Goal: Task Accomplishment & Management: Manage account settings

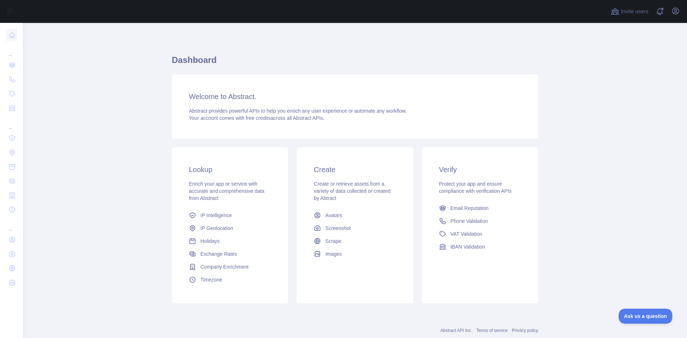
click at [162, 129] on main "Dashboard Welcome to Abstract. Abstract provides powerful APIs to help you enri…" at bounding box center [355, 180] width 664 height 315
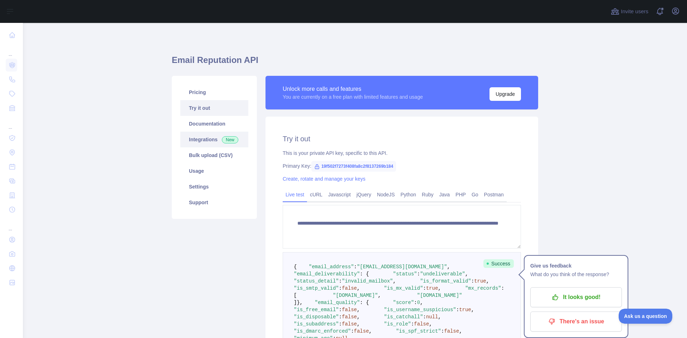
click at [201, 137] on link "Integrations New" at bounding box center [214, 140] width 68 height 16
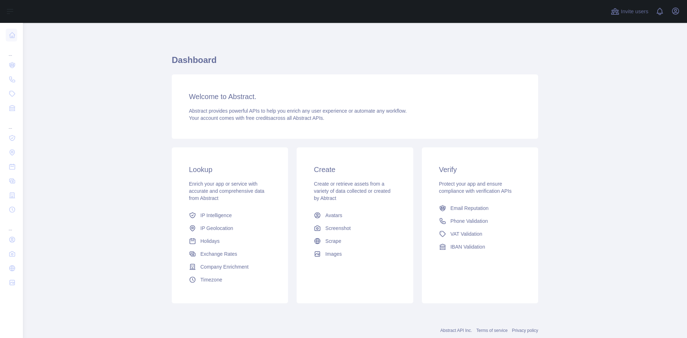
click at [502, 86] on div "Welcome to Abstract. Abstract provides powerful APIs to help you enrich any use…" at bounding box center [355, 106] width 366 height 64
click at [606, 80] on main "Dashboard Welcome to Abstract. Abstract provides powerful APIs to help you enri…" at bounding box center [355, 180] width 664 height 315
click at [674, 13] on icon "button" at bounding box center [675, 11] width 6 height 6
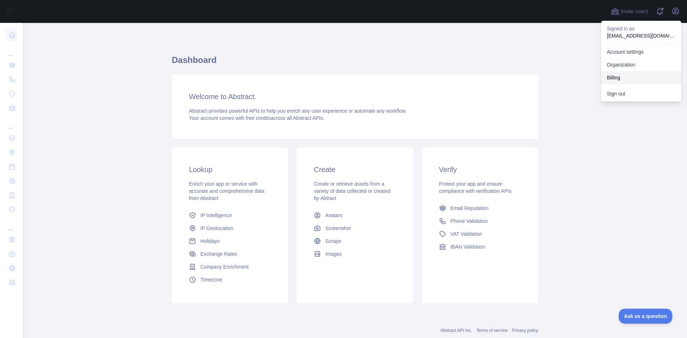
click at [618, 75] on button "Billing" at bounding box center [641, 77] width 80 height 13
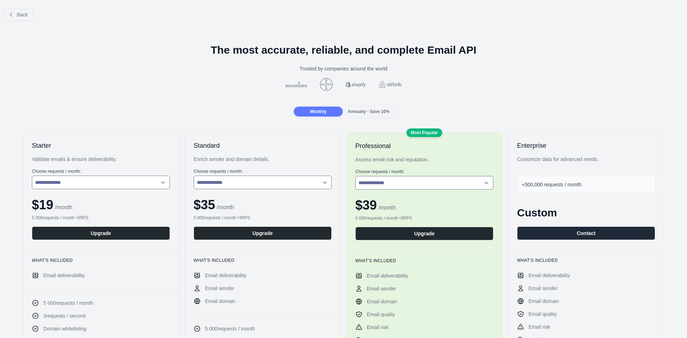
click at [224, 16] on div "Back" at bounding box center [343, 15] width 687 height 24
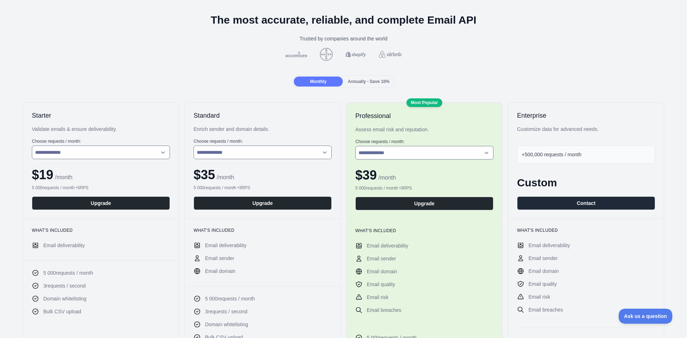
scroll to position [72, 0]
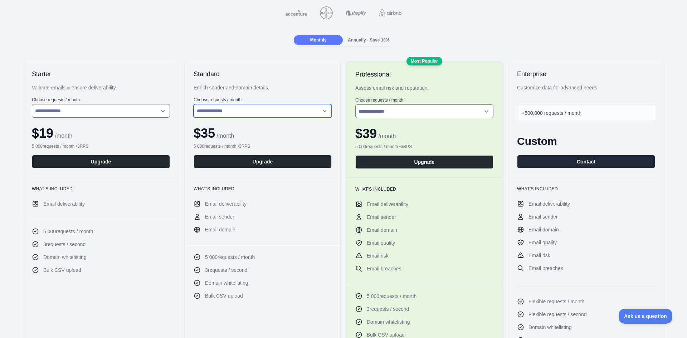
click at [235, 110] on select "**********" at bounding box center [263, 111] width 138 height 14
click at [230, 73] on h2 "Standard" at bounding box center [263, 74] width 138 height 9
click at [213, 13] on div at bounding box center [344, 12] width 676 height 13
drag, startPoint x: 232, startPoint y: 219, endPoint x: 197, endPoint y: 214, distance: 34.7
click at [197, 214] on li "Email sender" at bounding box center [263, 216] width 138 height 7
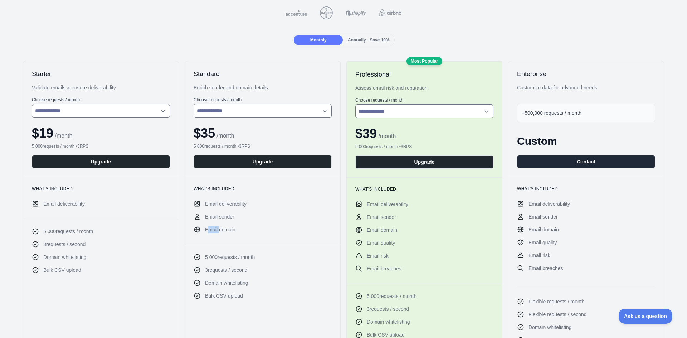
drag, startPoint x: 207, startPoint y: 237, endPoint x: 223, endPoint y: 235, distance: 16.5
click at [222, 236] on div "What's included Email deliverability Email sender Email domain" at bounding box center [262, 211] width 155 height 68
click at [264, 260] on li "5 000 requests / month" at bounding box center [263, 257] width 138 height 7
